Goal: Information Seeking & Learning: Learn about a topic

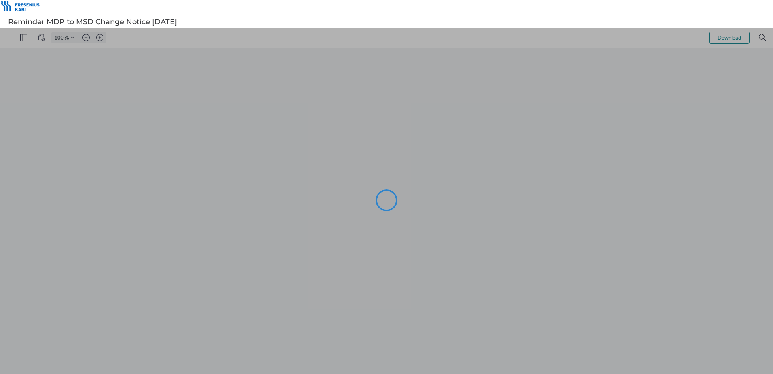
type input "101"
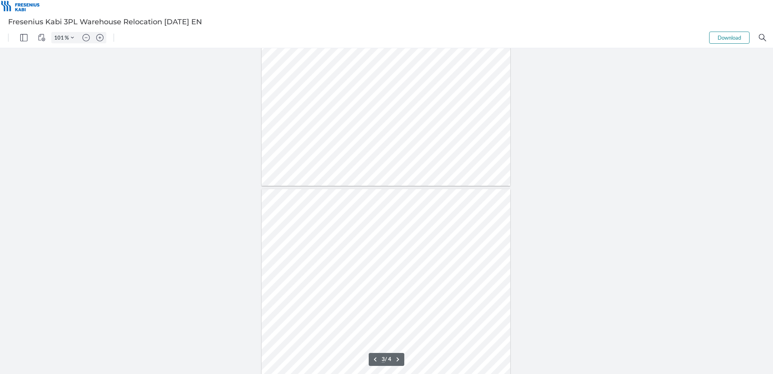
type input "4"
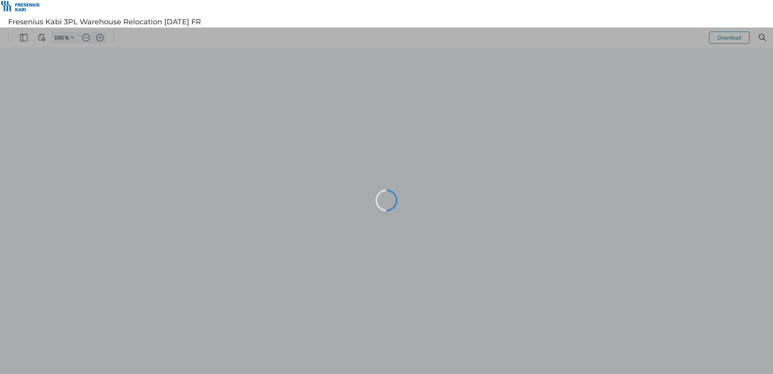
type input "101"
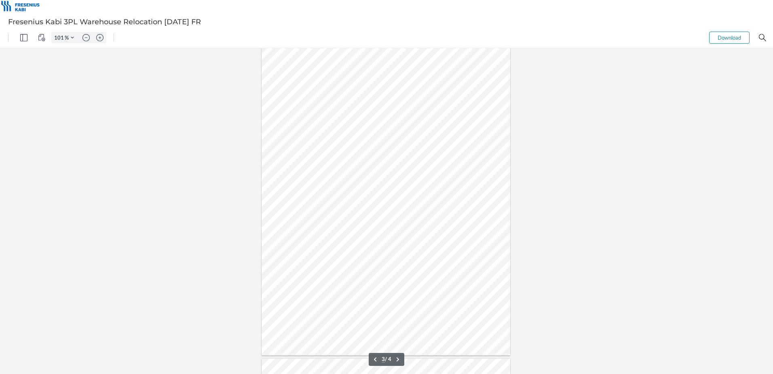
scroll to position [687, 0]
type input "4"
type input "151"
